Goal: Navigation & Orientation: Find specific page/section

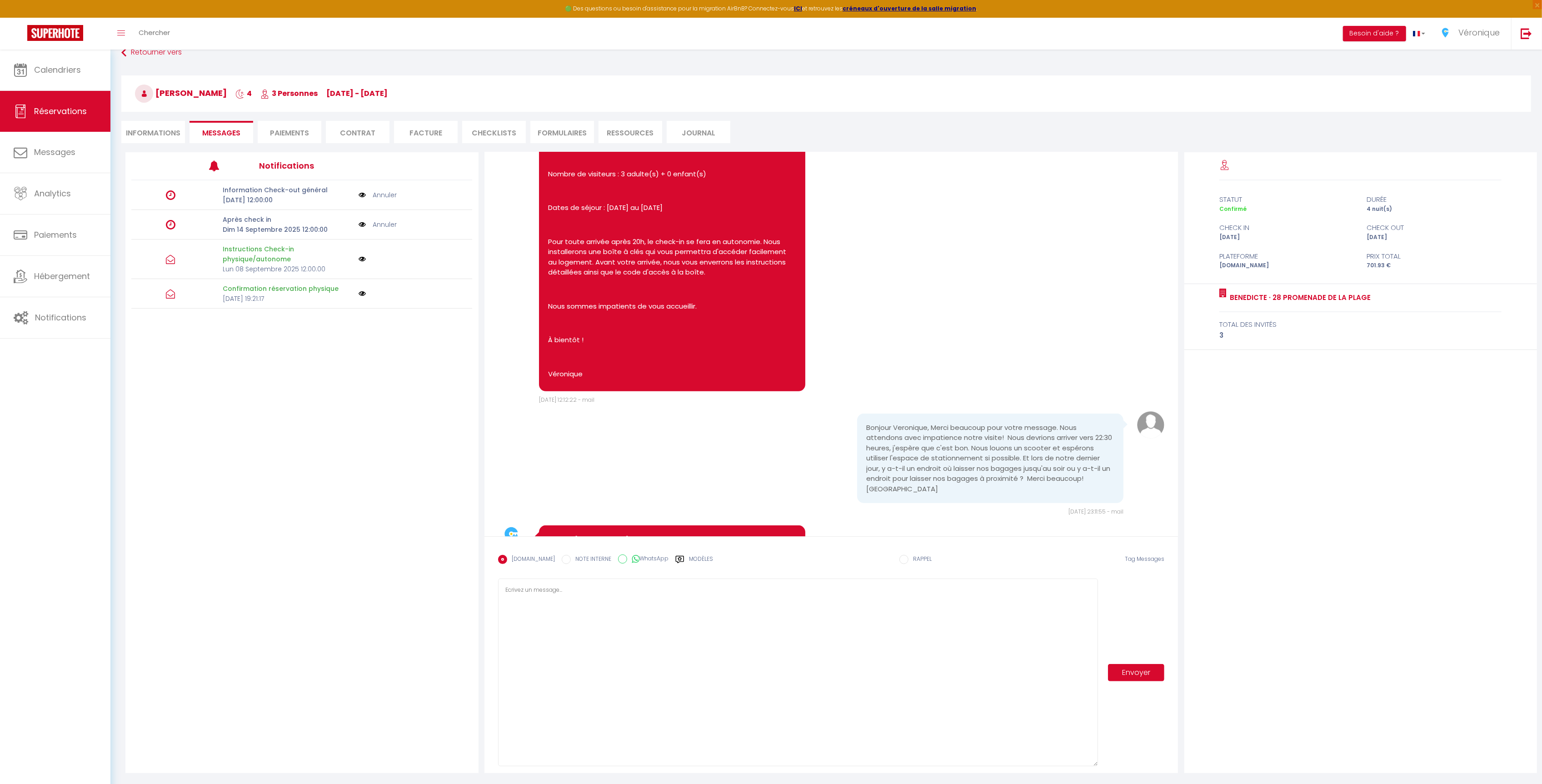
scroll to position [955, 0]
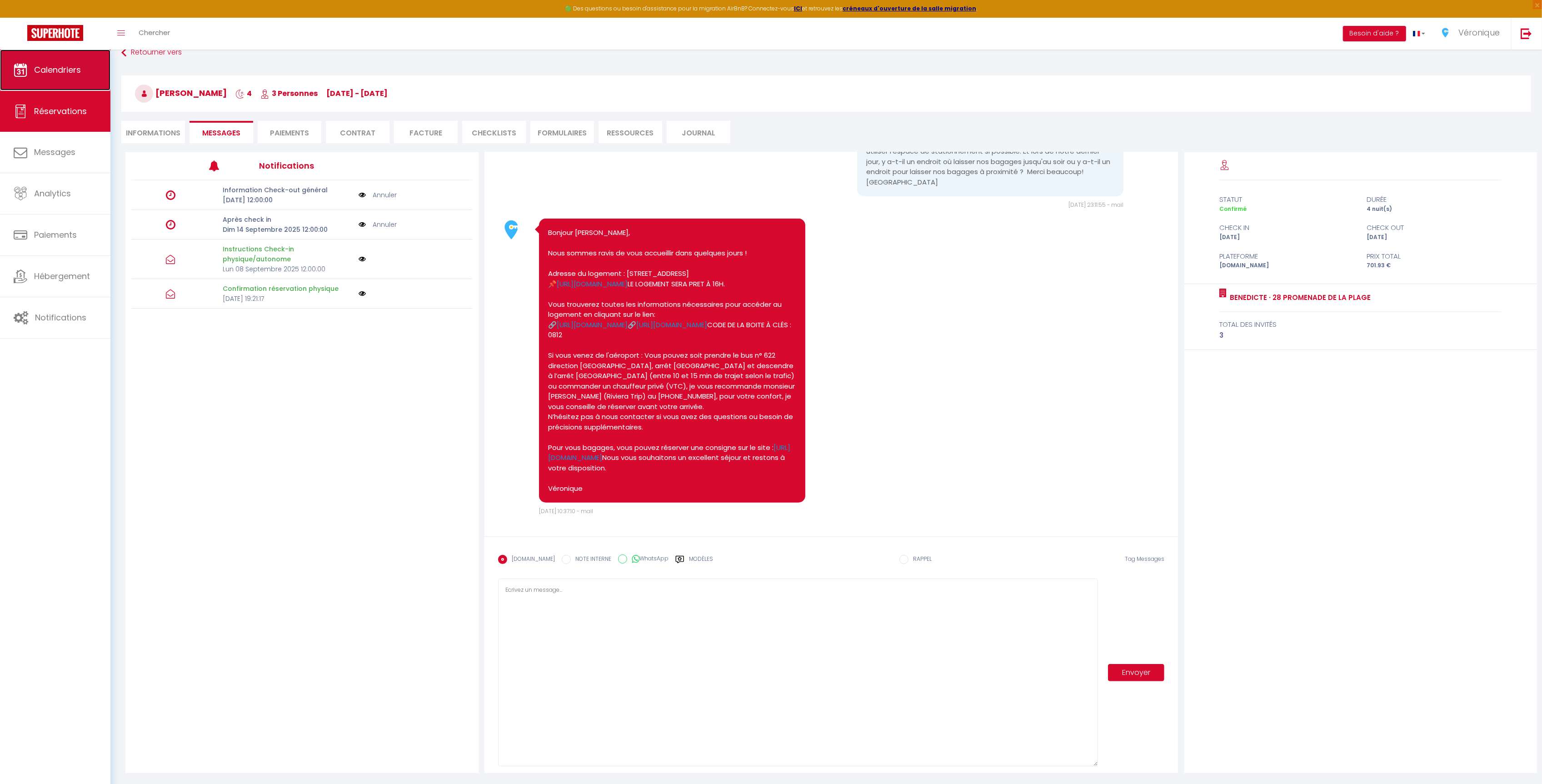
click at [50, 70] on span "Calendriers" at bounding box center [57, 69] width 47 height 11
